Goal: Information Seeking & Learning: Find specific fact

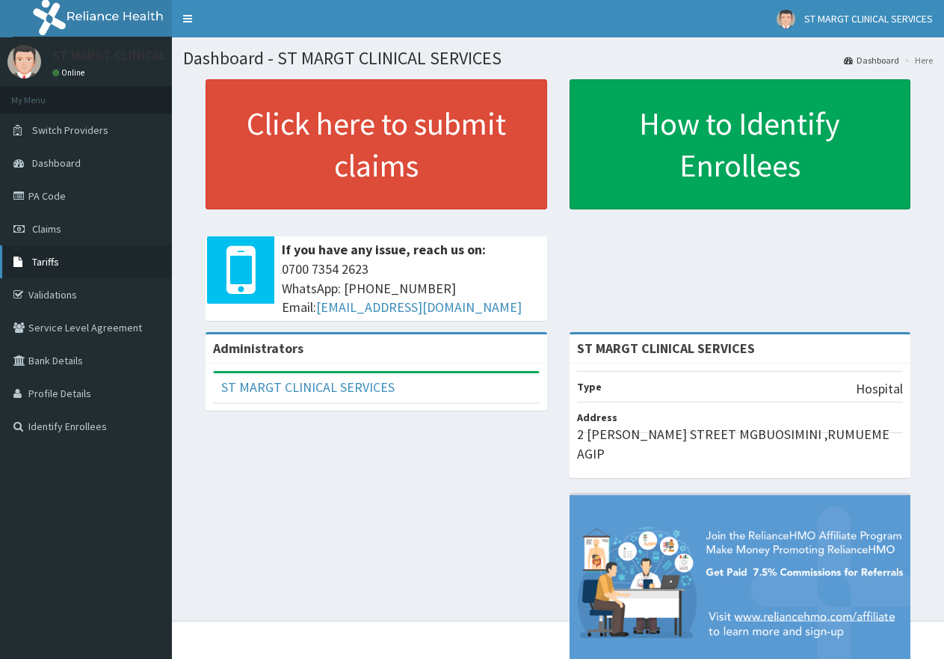
click at [52, 262] on span "Tariffs" at bounding box center [45, 261] width 27 height 13
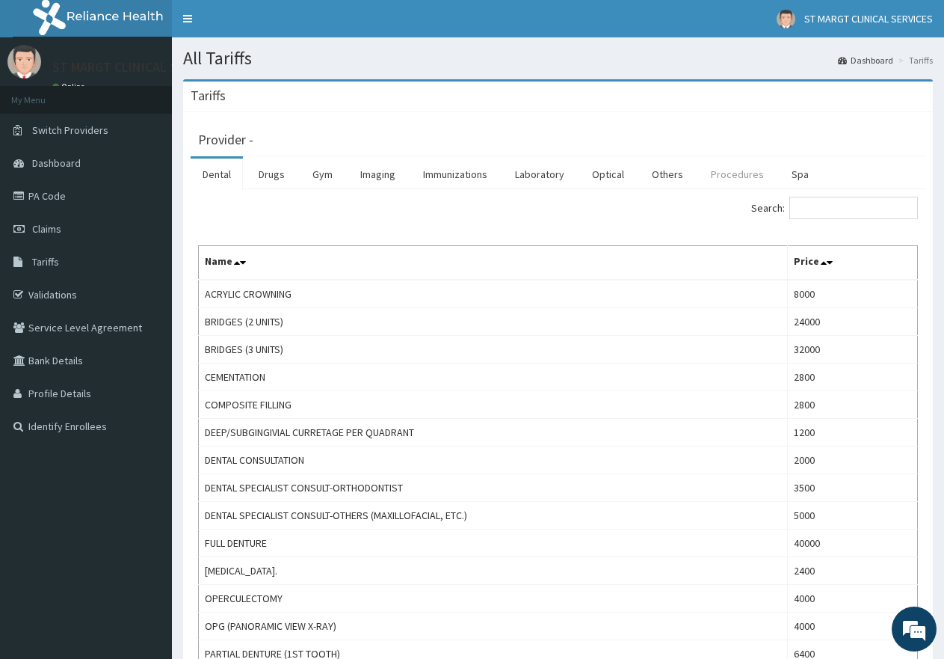
click at [739, 176] on link "Procedures" at bounding box center [737, 173] width 77 height 31
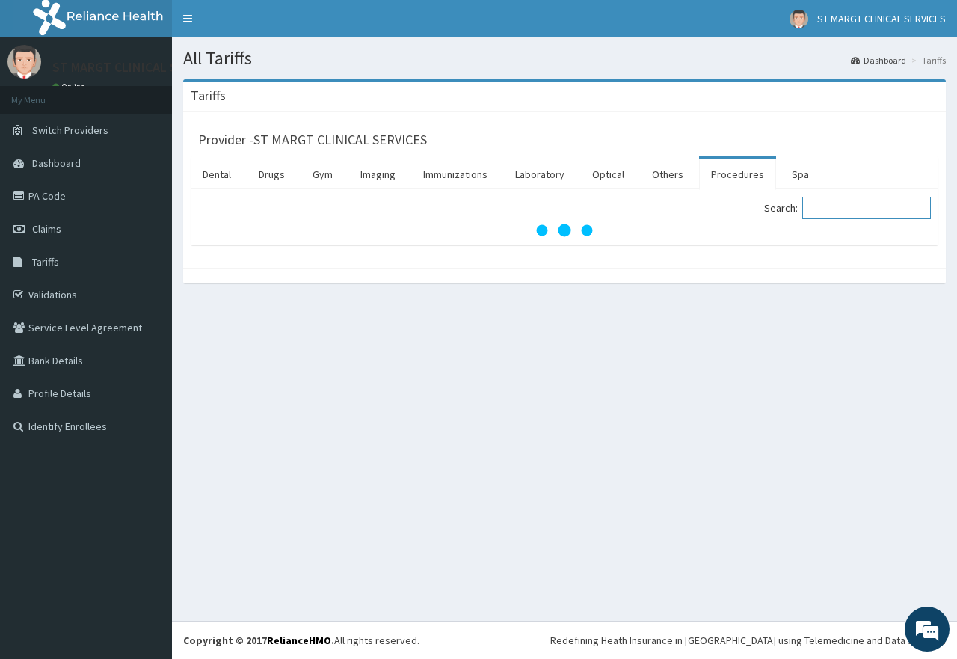
click at [852, 201] on input "Search:" at bounding box center [866, 208] width 129 height 22
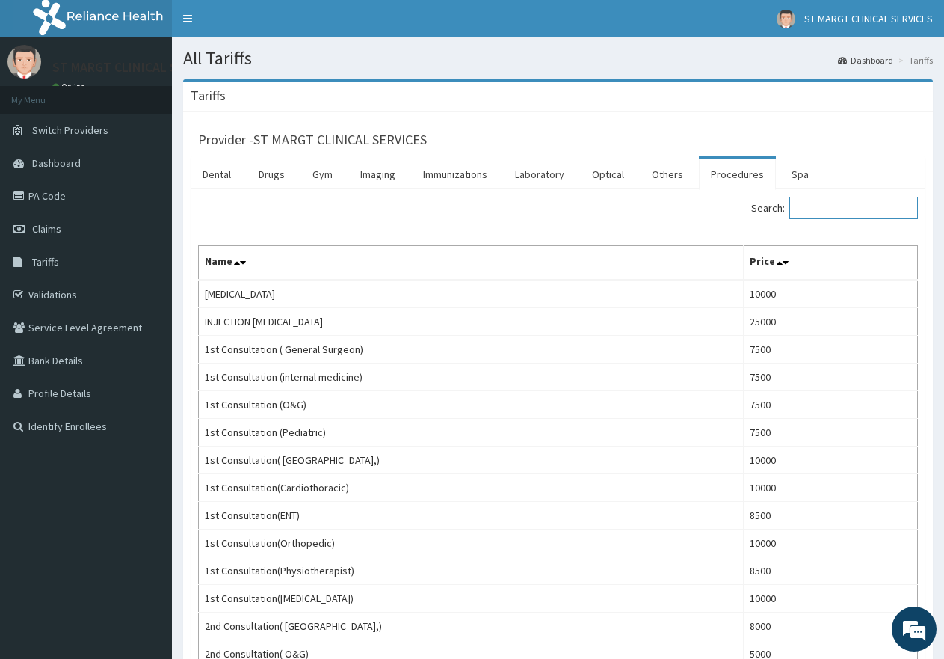
type input "m"
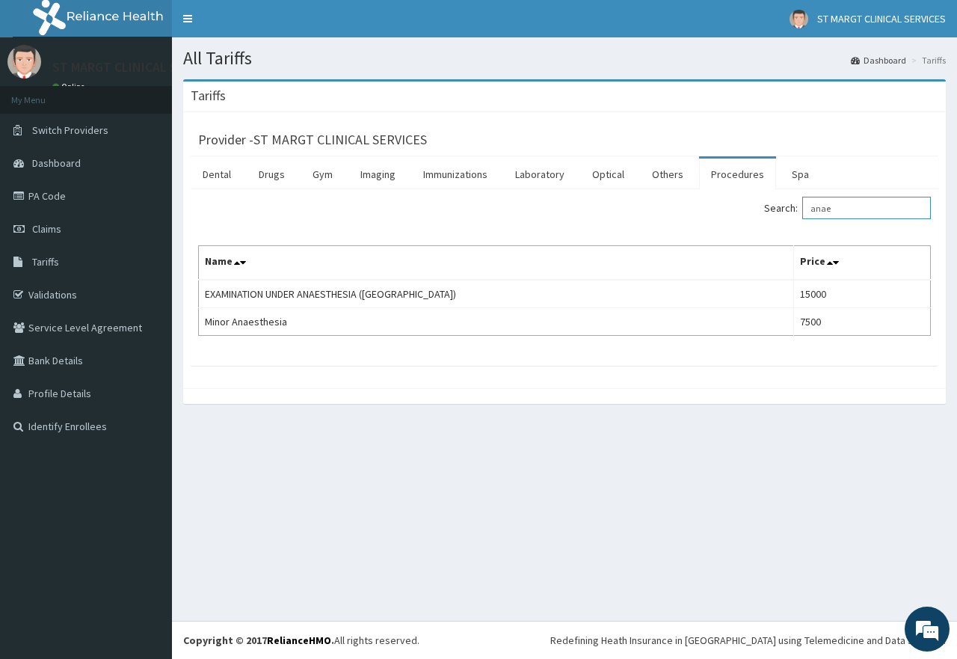
type input "anae"
